Goal: Find specific page/section: Find specific page/section

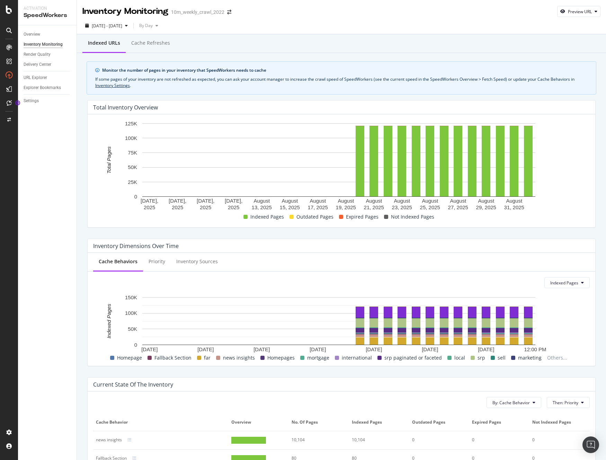
scroll to position [102, 0]
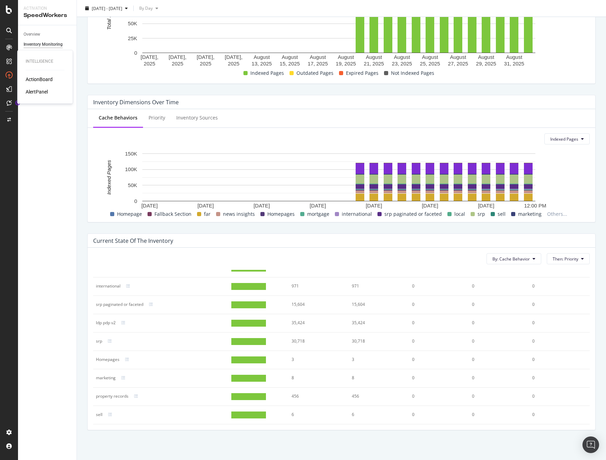
click at [8, 60] on icon at bounding box center [9, 62] width 6 height 6
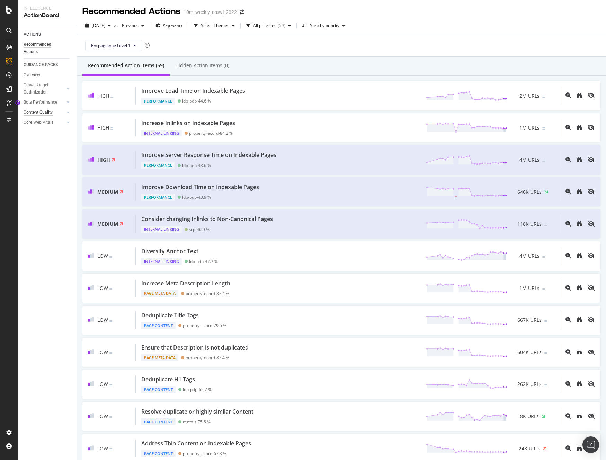
click at [33, 112] on div "Content Quality" at bounding box center [38, 112] width 29 height 7
